Goal: Information Seeking & Learning: Learn about a topic

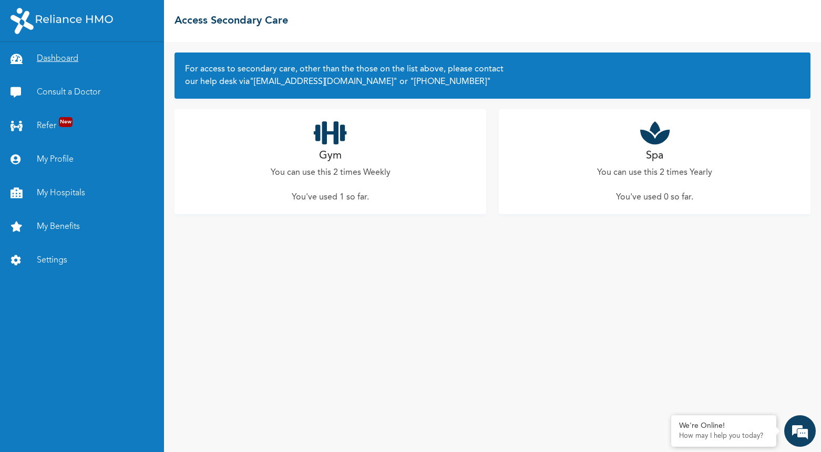
click at [88, 60] on link "Dashboard" at bounding box center [82, 59] width 164 height 34
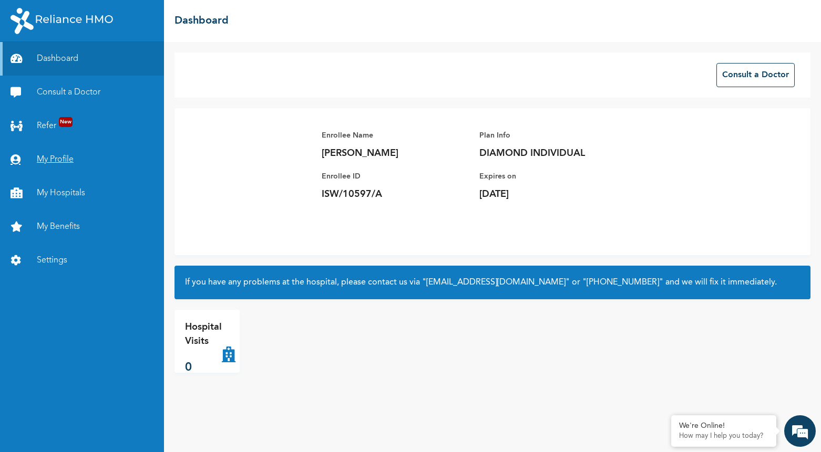
click at [58, 158] on link "My Profile" at bounding box center [82, 160] width 164 height 34
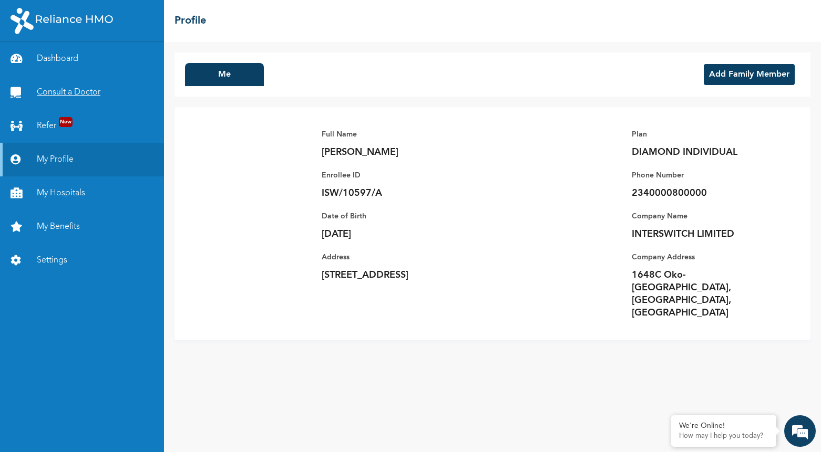
click at [61, 92] on link "Consult a Doctor" at bounding box center [82, 93] width 164 height 34
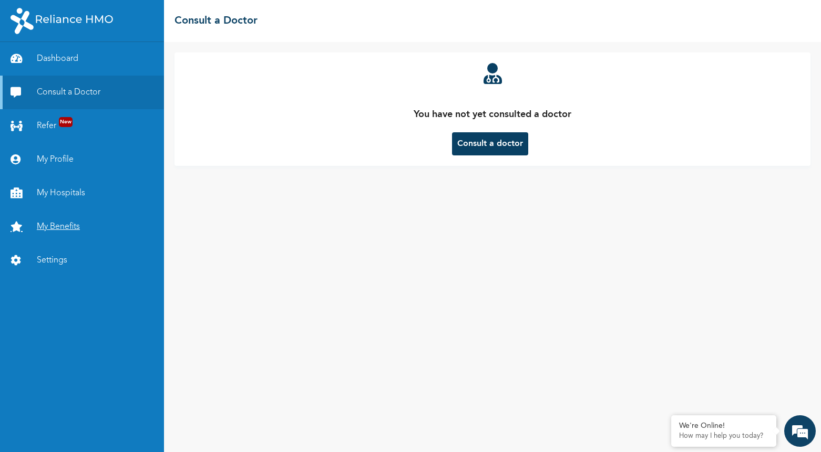
click at [82, 224] on link "My Benefits" at bounding box center [82, 227] width 164 height 34
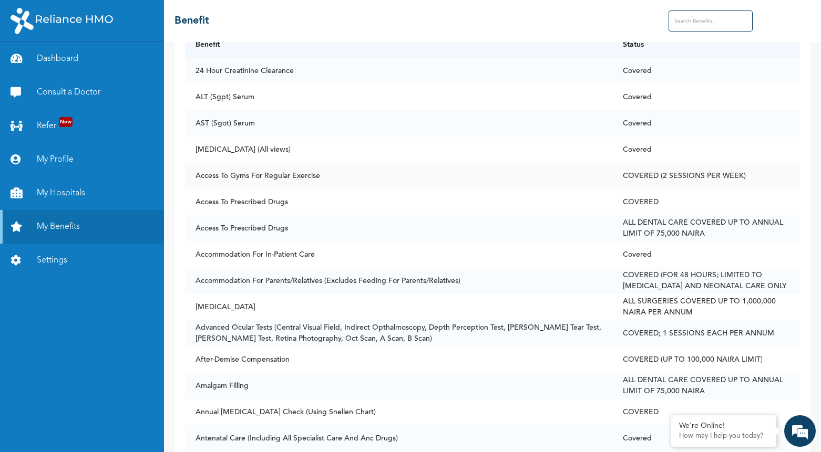
scroll to position [106, 0]
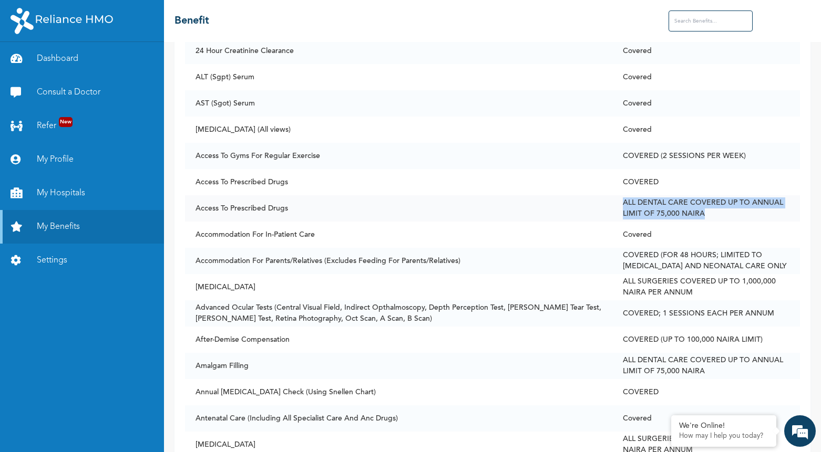
drag, startPoint x: 621, startPoint y: 199, endPoint x: 712, endPoint y: 216, distance: 92.1
click at [712, 216] on td "ALL DENTAL CARE COVERED UP TO ANNUAL LIMIT OF 75,000 NAIRA" at bounding box center [706, 208] width 188 height 26
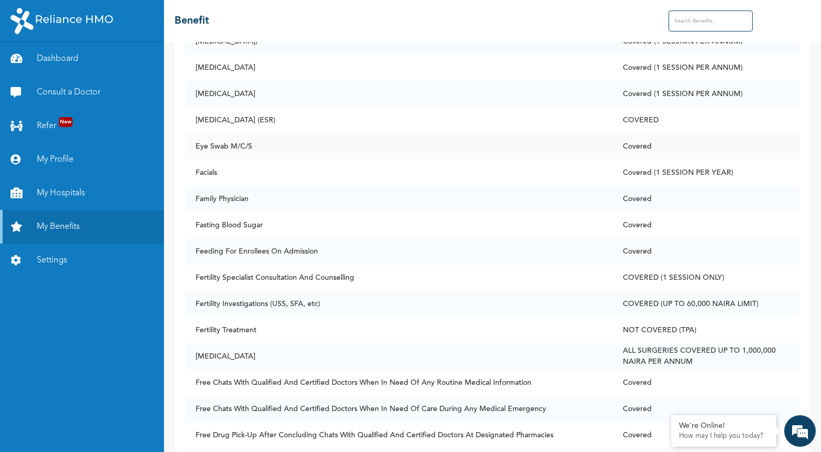
scroll to position [2279, 0]
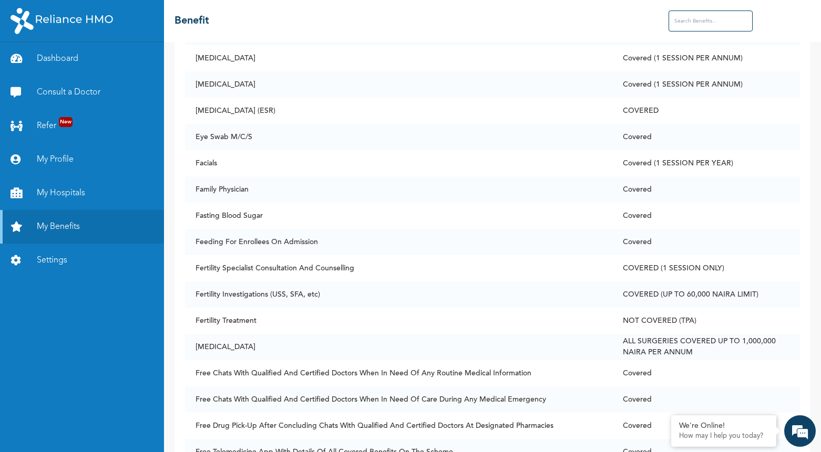
click at [699, 18] on input "text" at bounding box center [710, 21] width 84 height 21
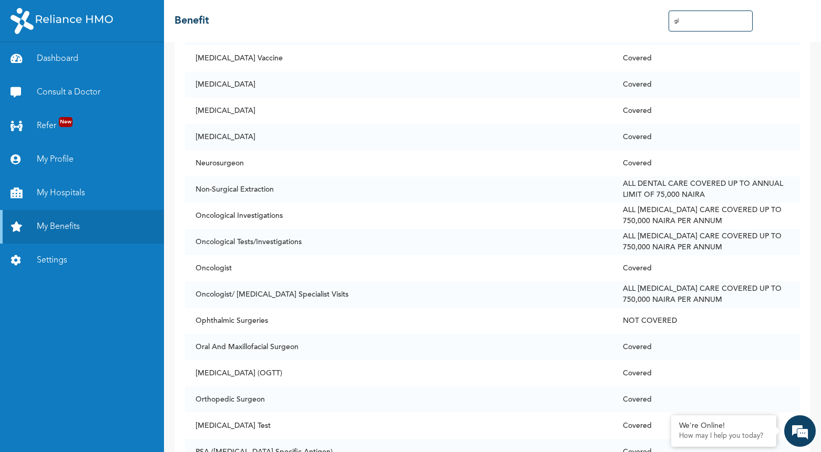
scroll to position [0, 0]
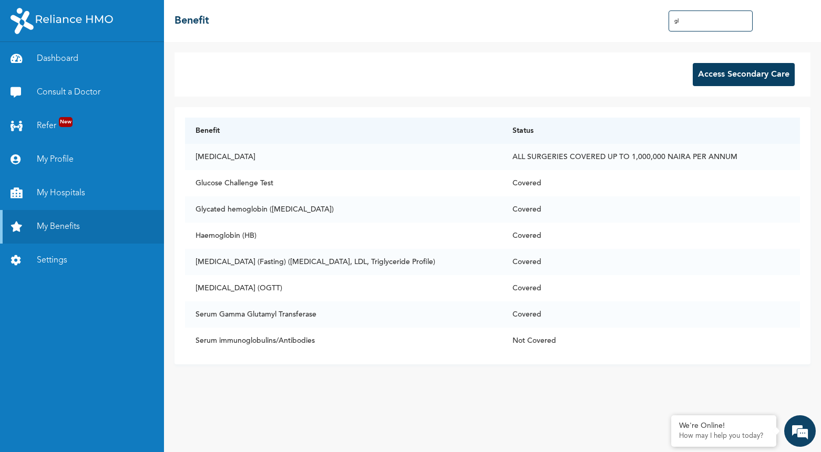
type input "g"
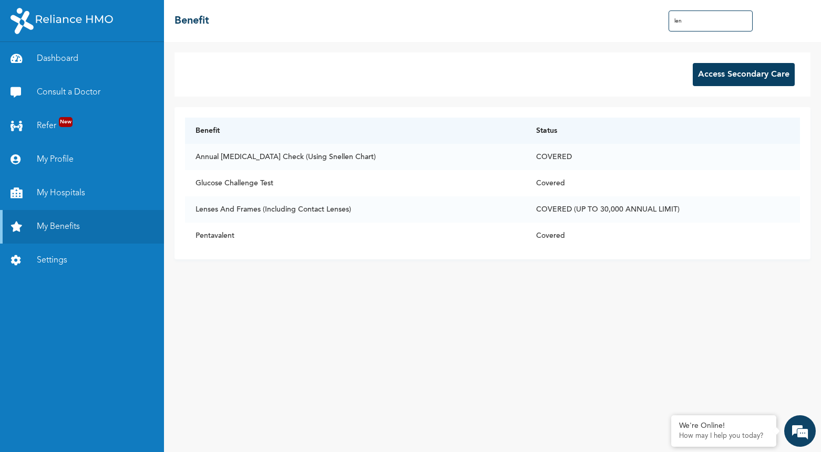
type input "lens"
